Goal: Information Seeking & Learning: Learn about a topic

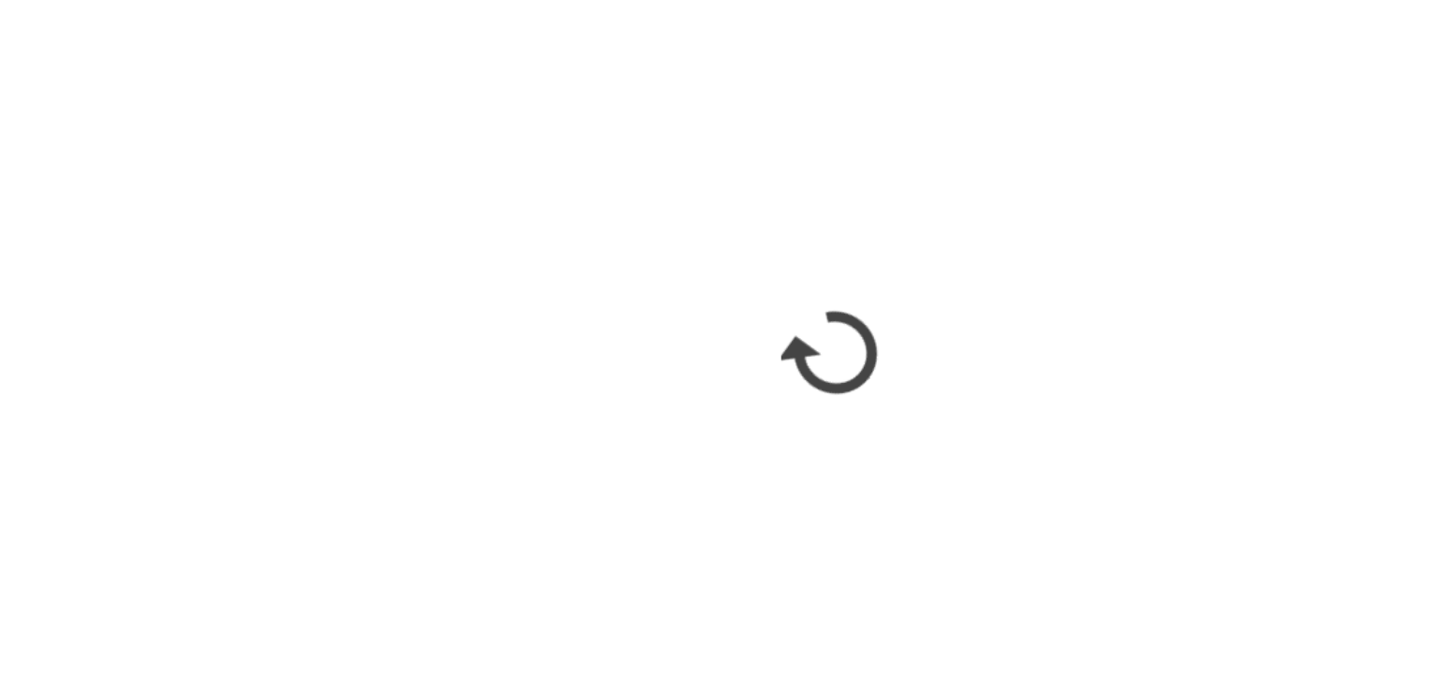
scroll to position [1183, 0]
